Goal: Task Accomplishment & Management: Use online tool/utility

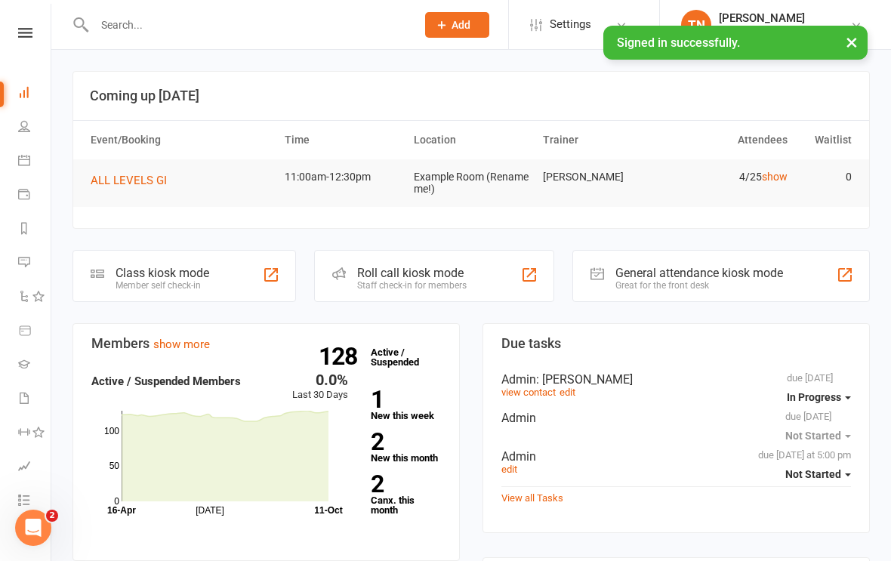
click at [466, 262] on div "Roll call kiosk mode Staff check-in for members" at bounding box center [433, 276] width 239 height 52
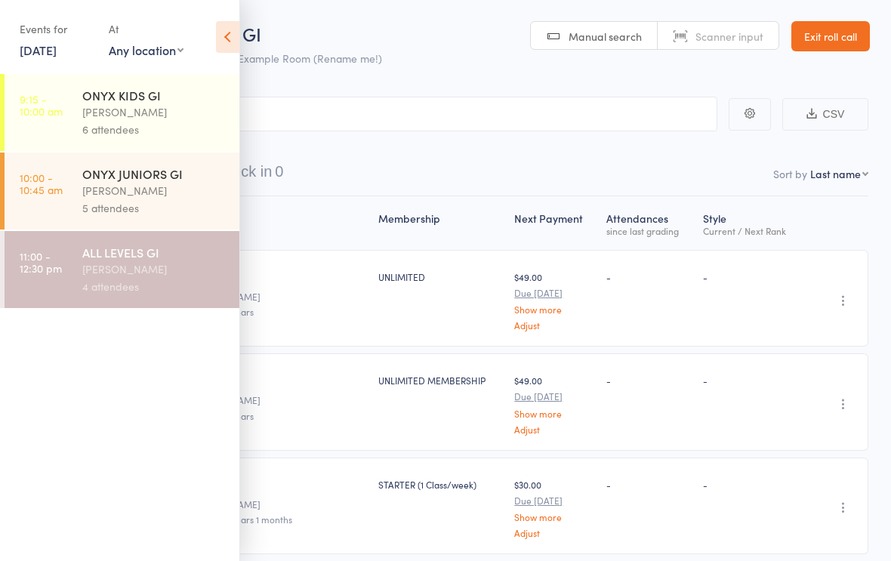
click at [749, 270] on div "-" at bounding box center [751, 298] width 109 height 97
click at [537, 120] on input "search" at bounding box center [370, 114] width 695 height 35
click at [228, 32] on icon at bounding box center [227, 37] width 23 height 32
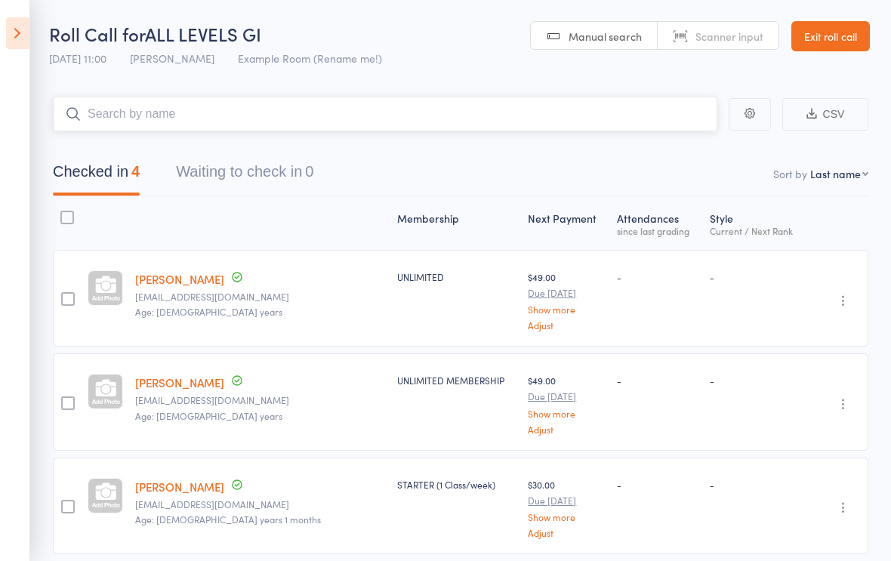
click at [515, 113] on input "search" at bounding box center [385, 114] width 665 height 35
type input "Gari"
click at [677, 137] on link "Drop in" at bounding box center [677, 145] width 49 height 23
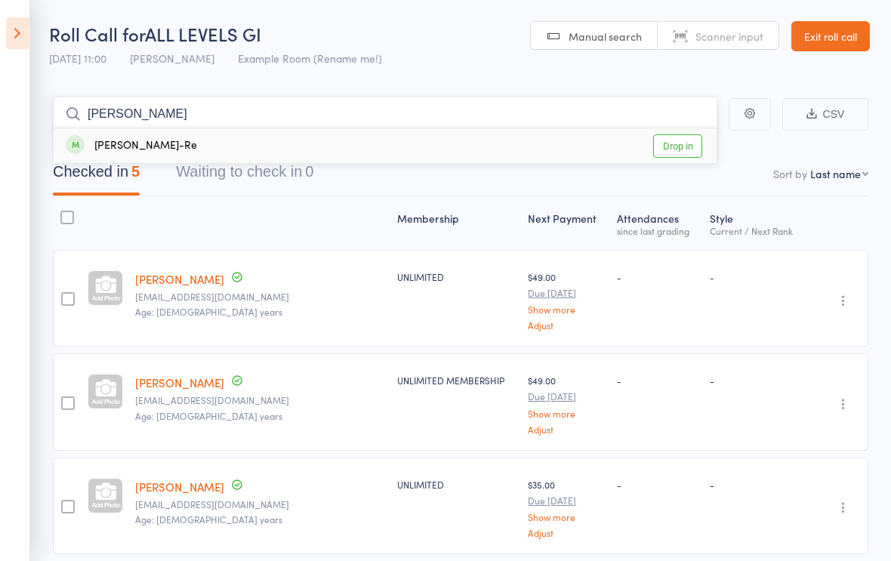
type input "[PERSON_NAME]"
click at [663, 142] on link "Drop in" at bounding box center [677, 145] width 49 height 23
